Goal: Find specific page/section: Find specific page/section

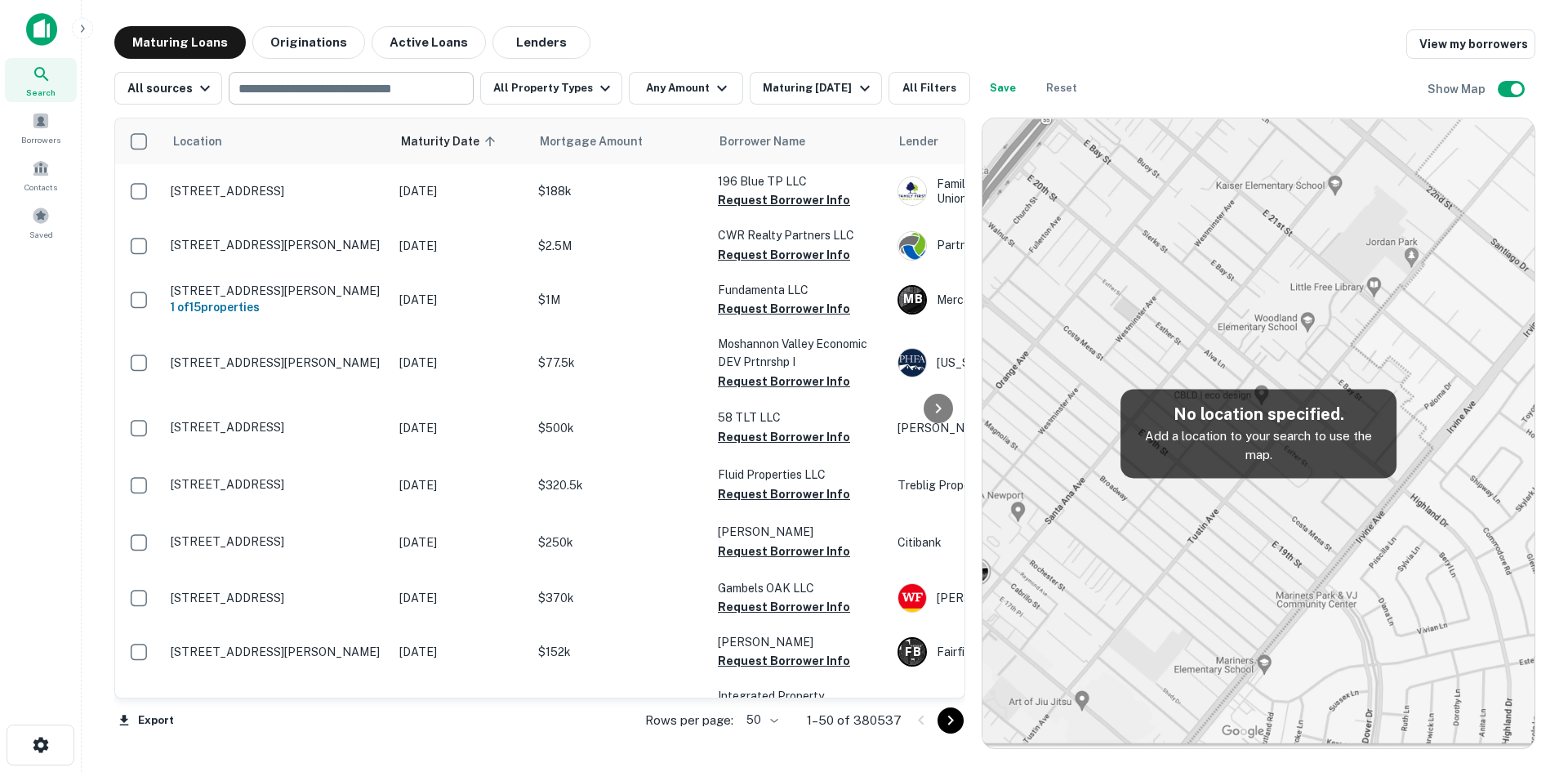
click at [432, 98] on input "text" at bounding box center [349, 88] width 233 height 23
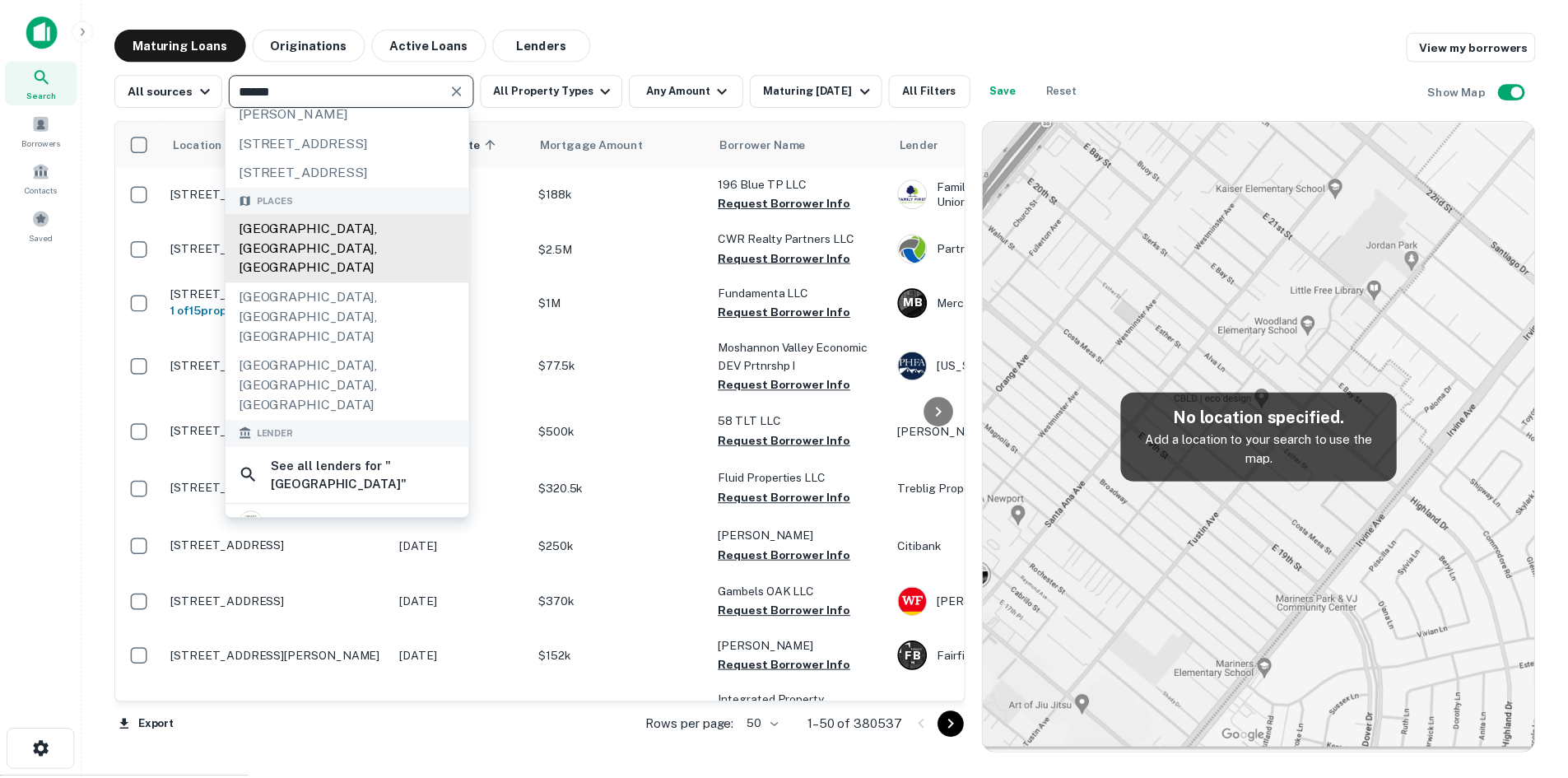
scroll to position [82, 0]
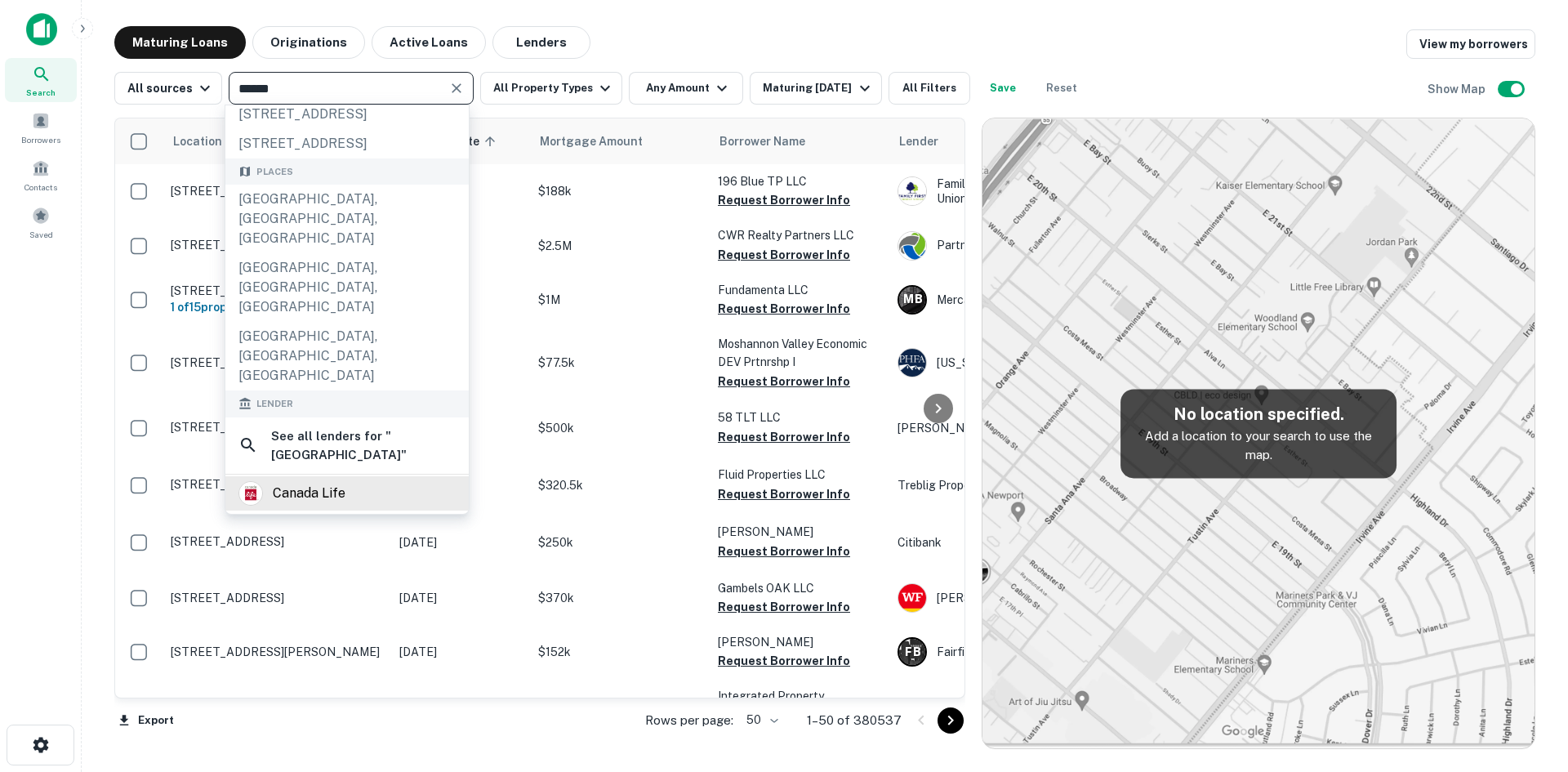
type input "******"
click at [425, 481] on div "canada life" at bounding box center [347, 493] width 218 height 24
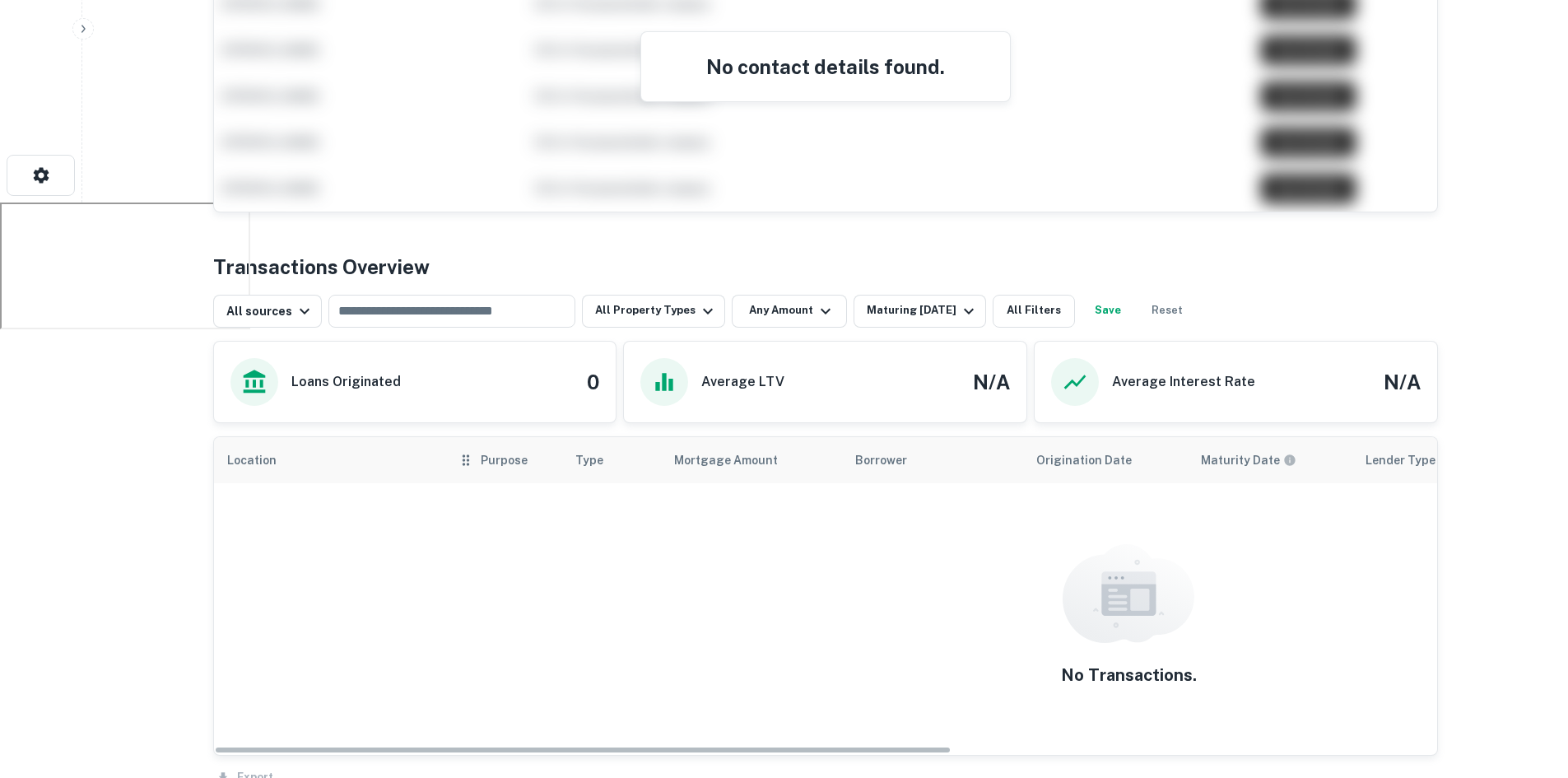
scroll to position [576, 0]
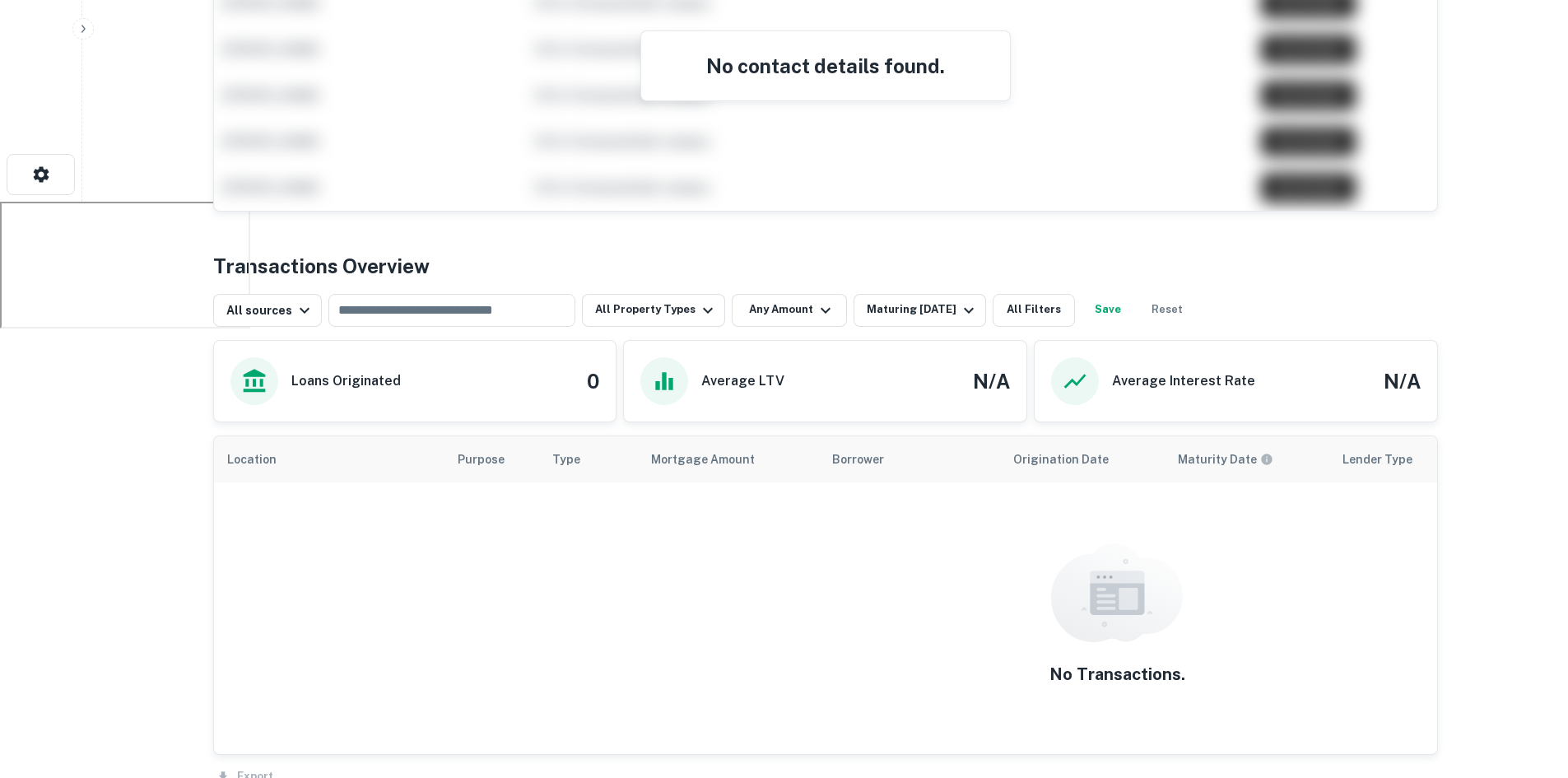
click at [473, 406] on div "Loans Originated 0" at bounding box center [415, 381] width 403 height 81
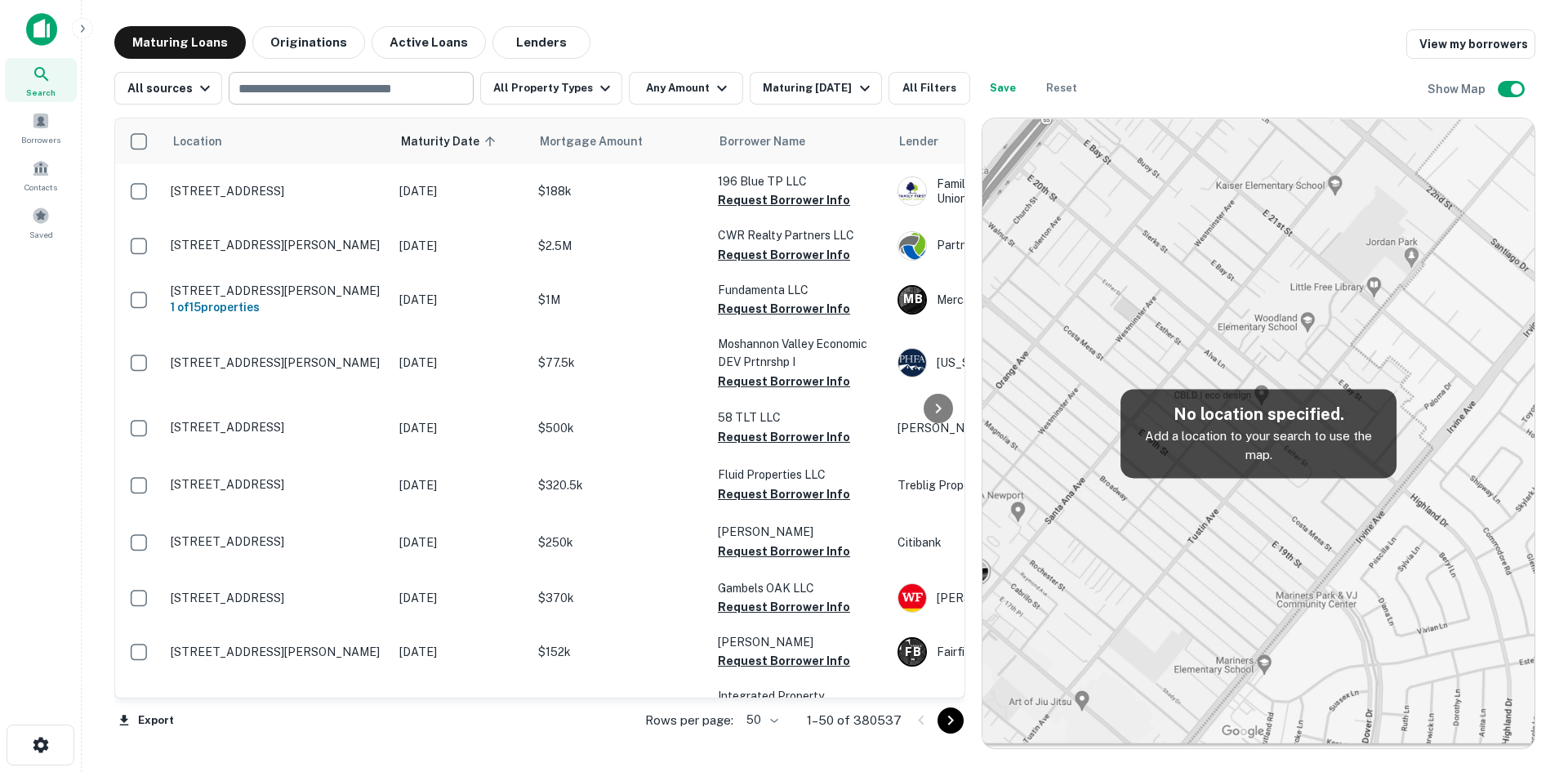
click at [349, 101] on div "​" at bounding box center [351, 88] width 245 height 33
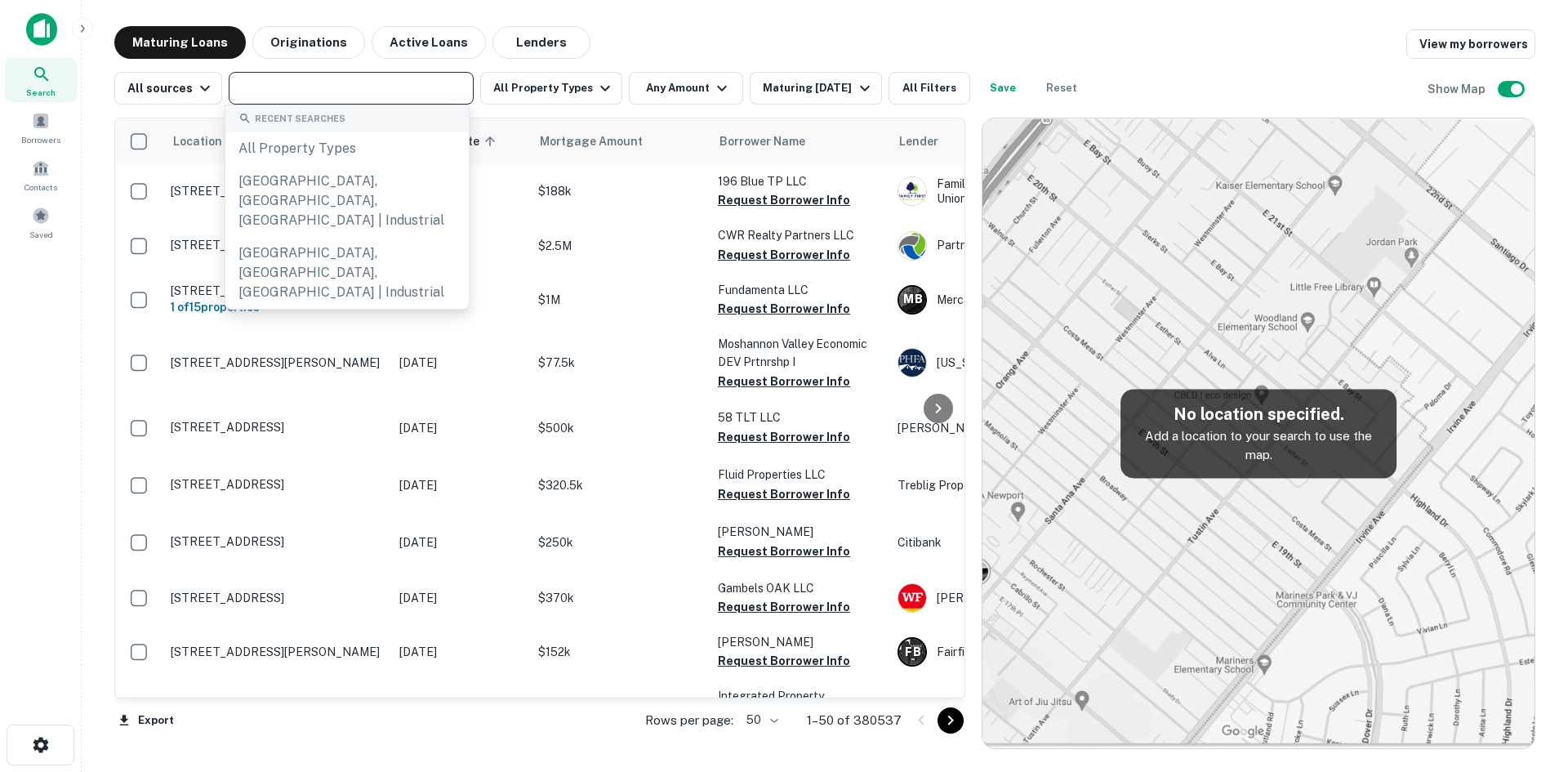
type input "*"
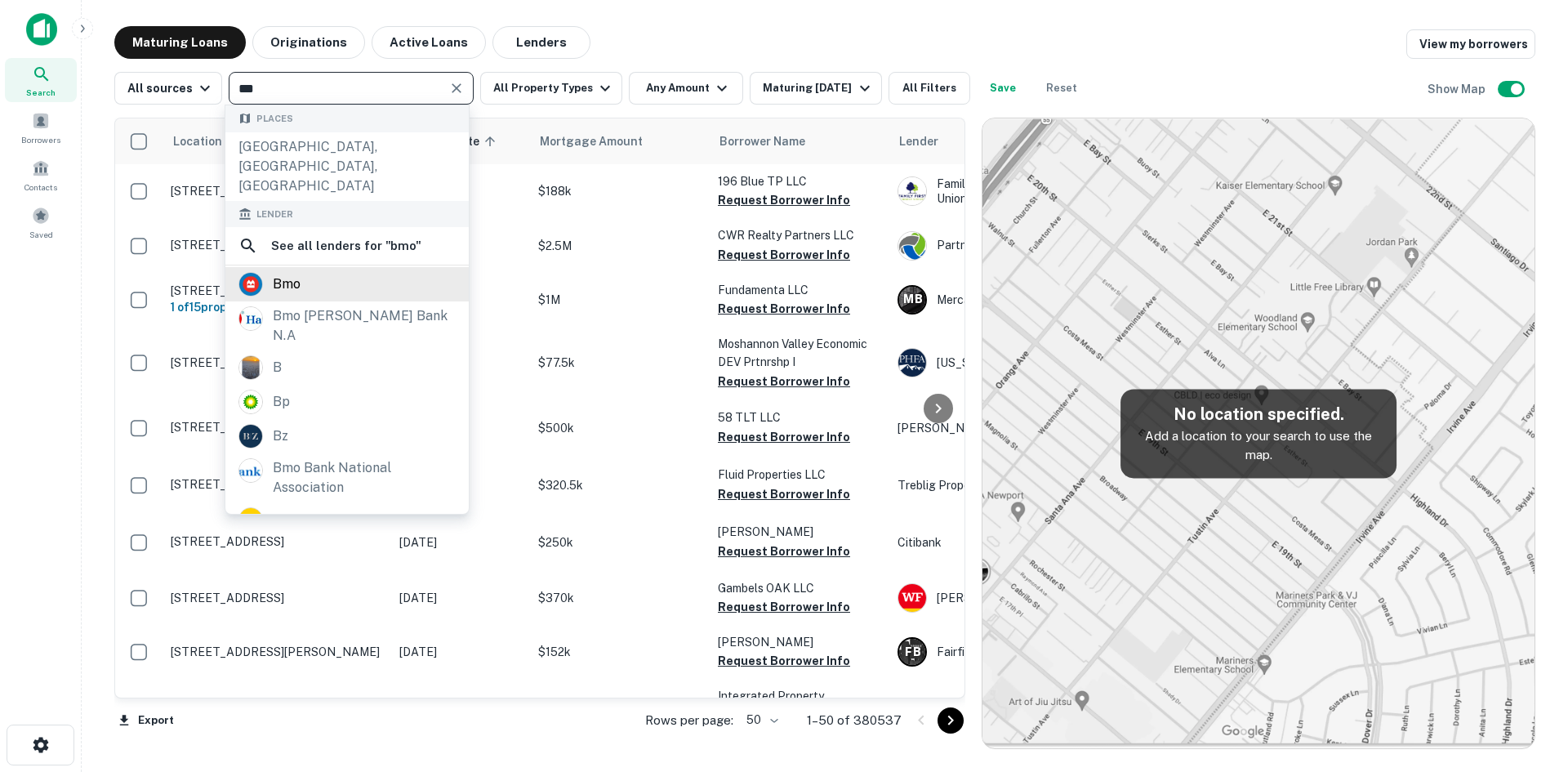
type input "***"
click at [285, 272] on div "bmo" at bounding box center [286, 283] width 28 height 24
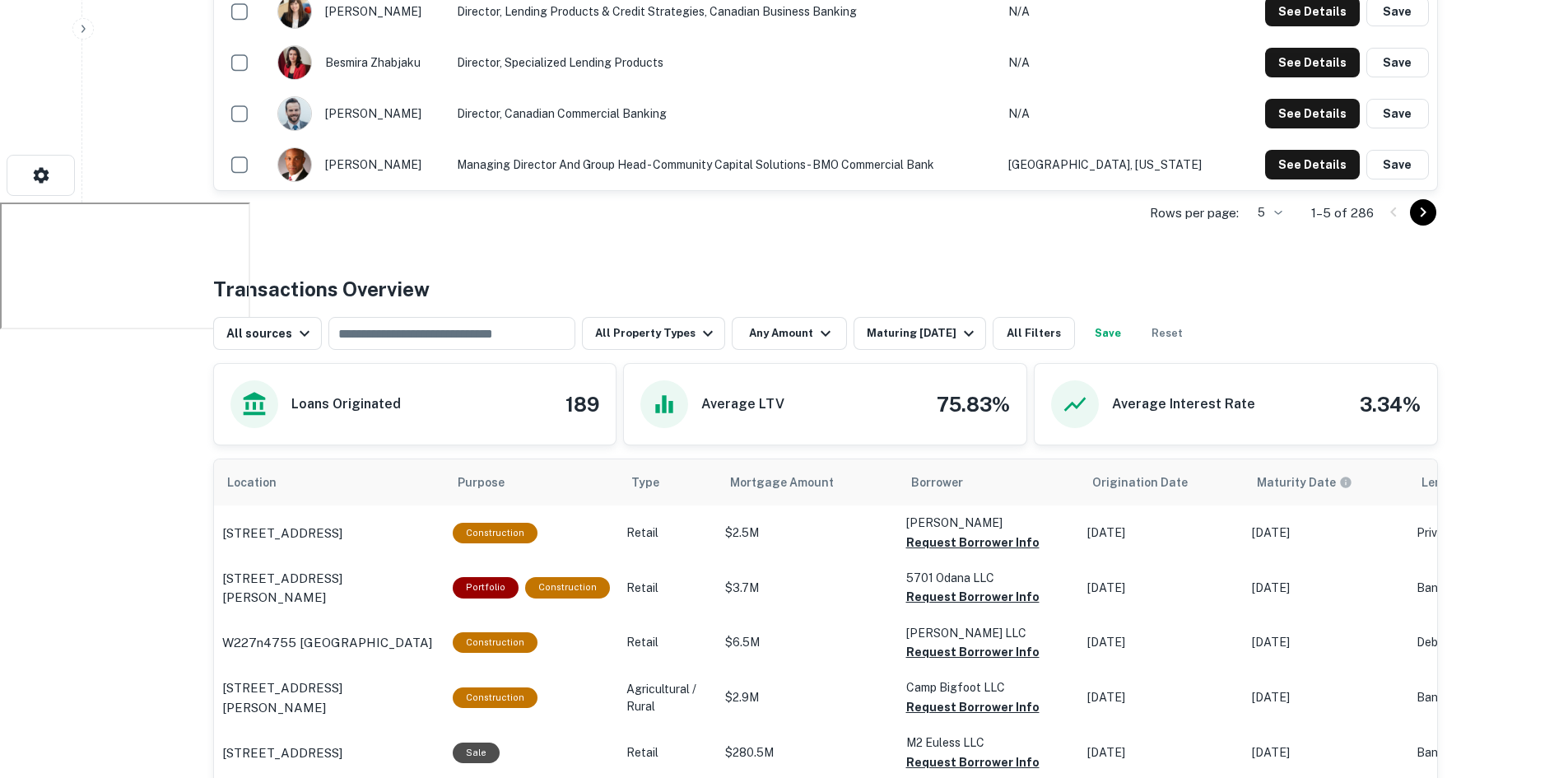
scroll to position [576, 0]
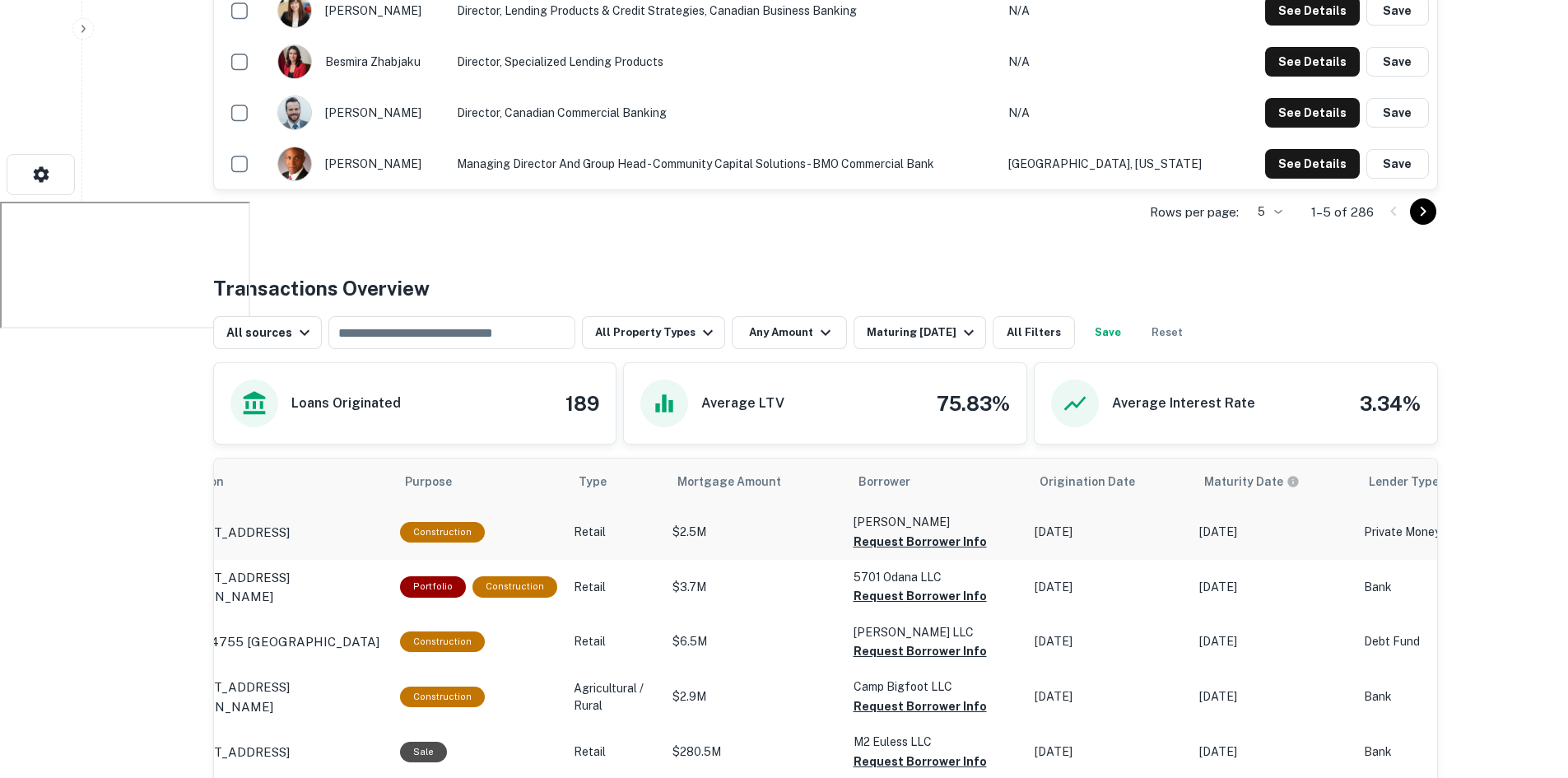
drag, startPoint x: 1110, startPoint y: 560, endPoint x: 1172, endPoint y: 548, distance: 63.2
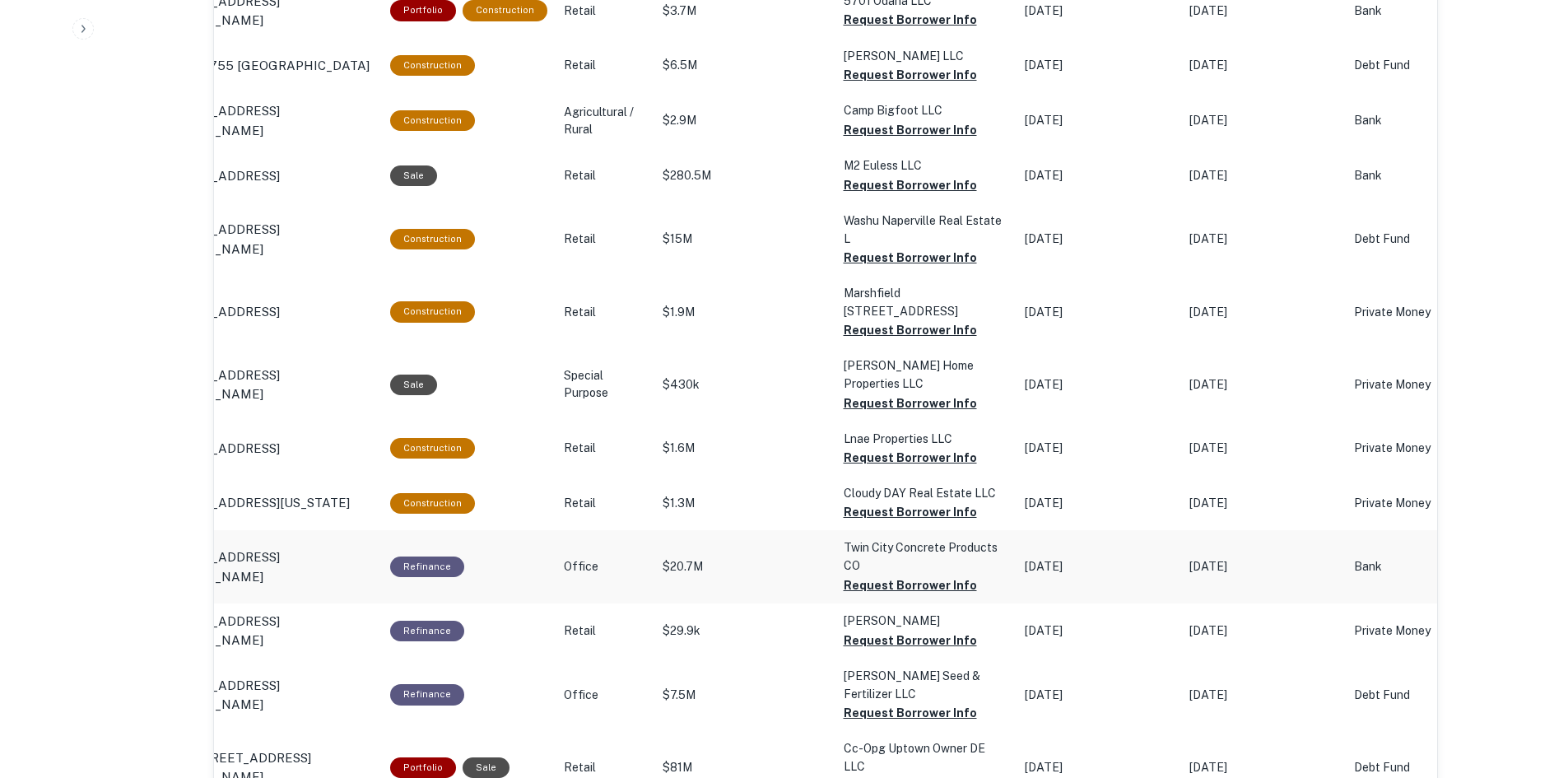
scroll to position [0, 0]
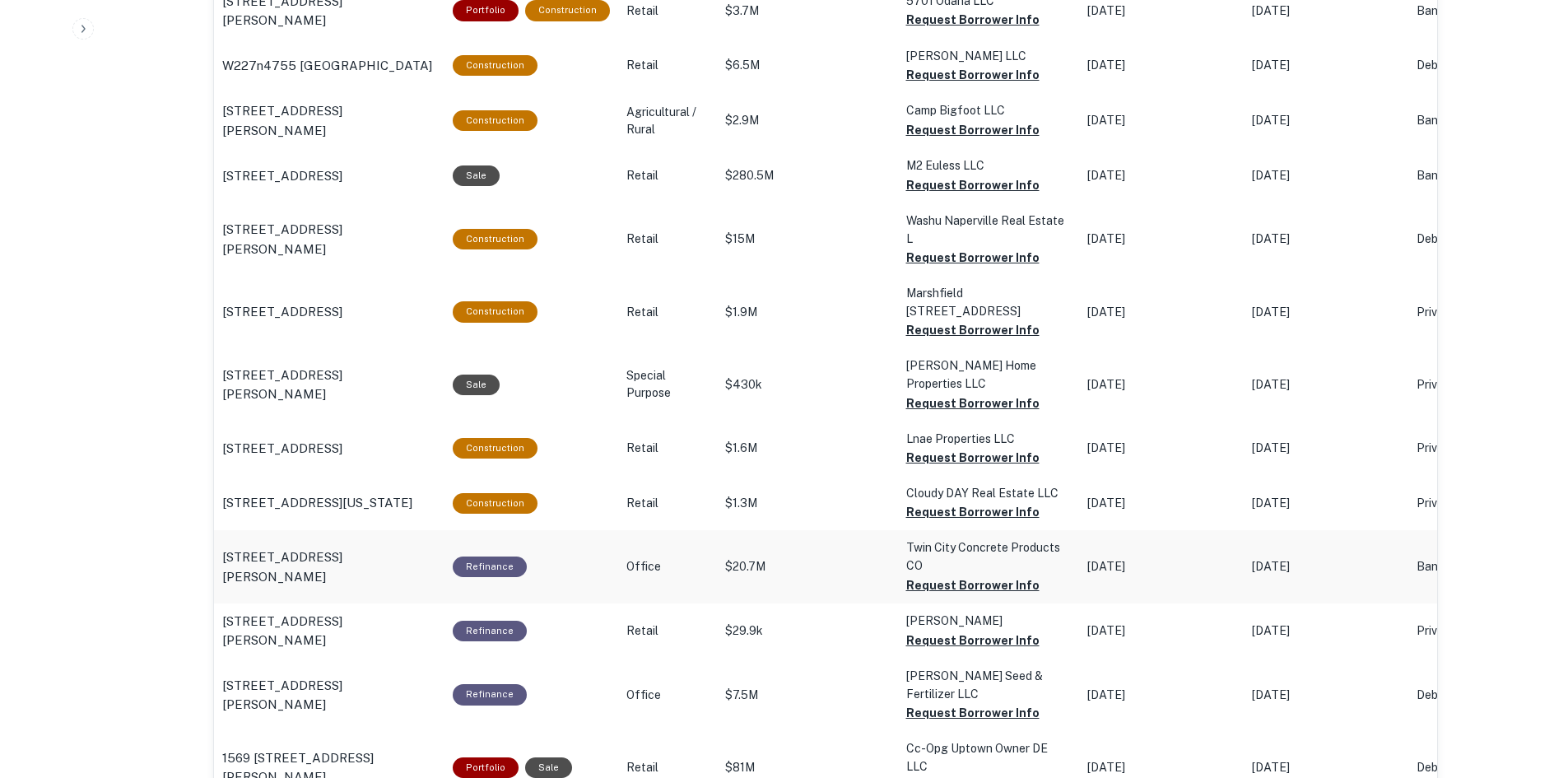
drag, startPoint x: 1152, startPoint y: 519, endPoint x: 915, endPoint y: 520, distance: 237.0
